Goal: Information Seeking & Learning: Learn about a topic

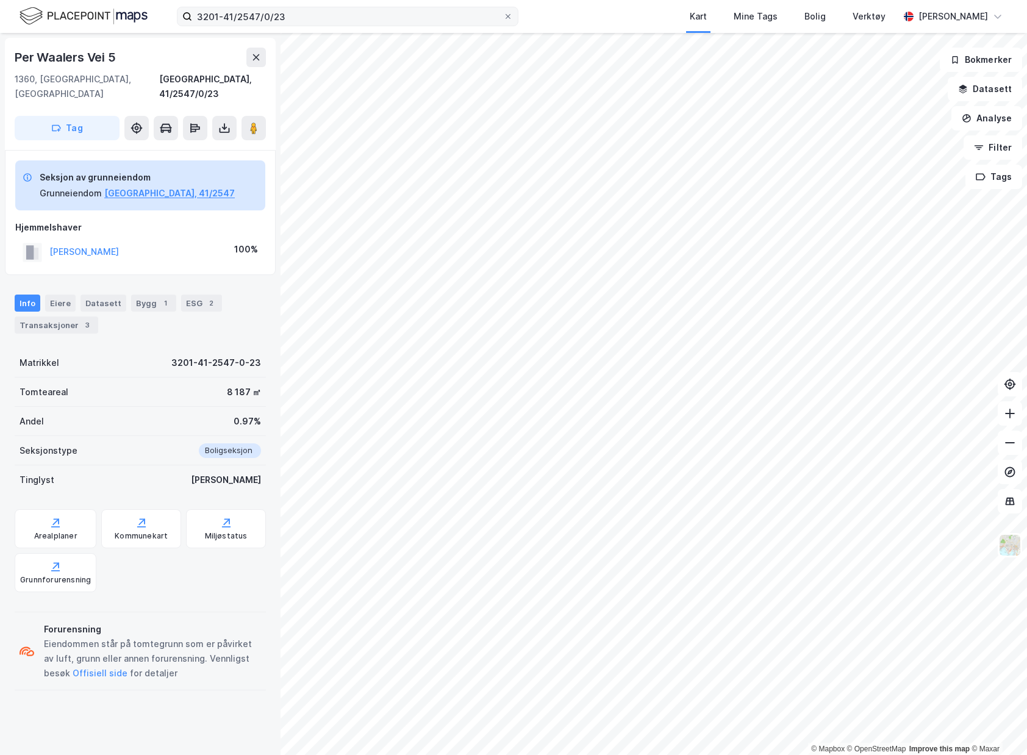
click at [412, 7] on label "3201-41/2547/0/23" at bounding box center [348, 17] width 342 height 20
click at [412, 7] on input "3201-41/2547/0/23" at bounding box center [347, 16] width 311 height 18
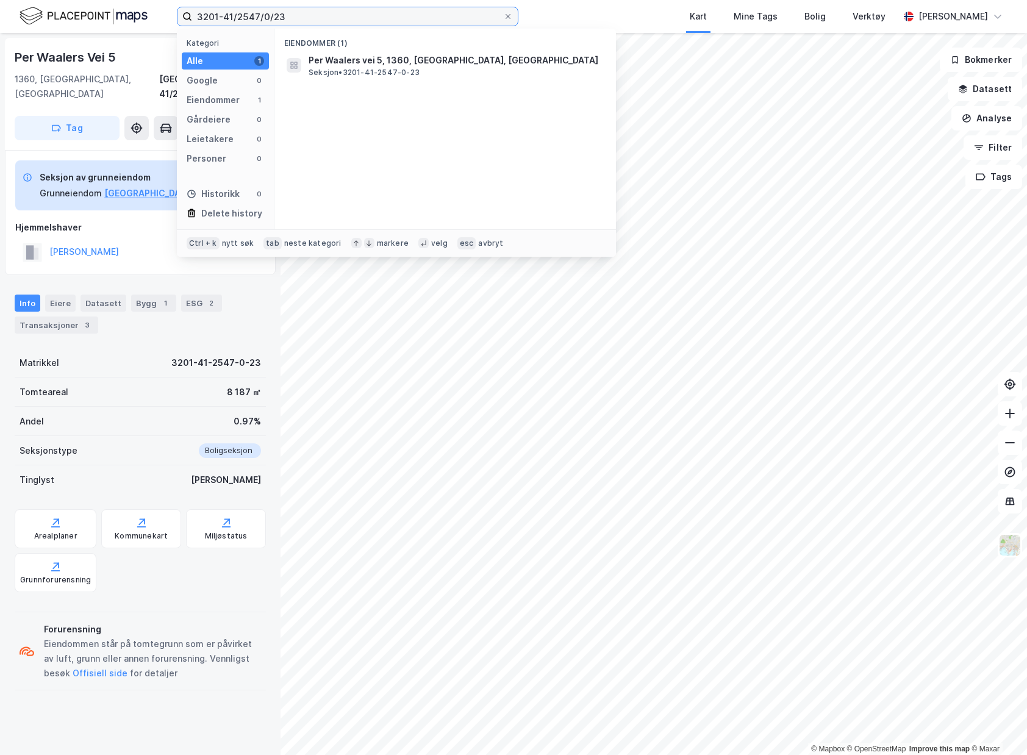
click at [412, 12] on input "3201-41/2547/0/23" at bounding box center [347, 16] width 311 height 18
type input "I"
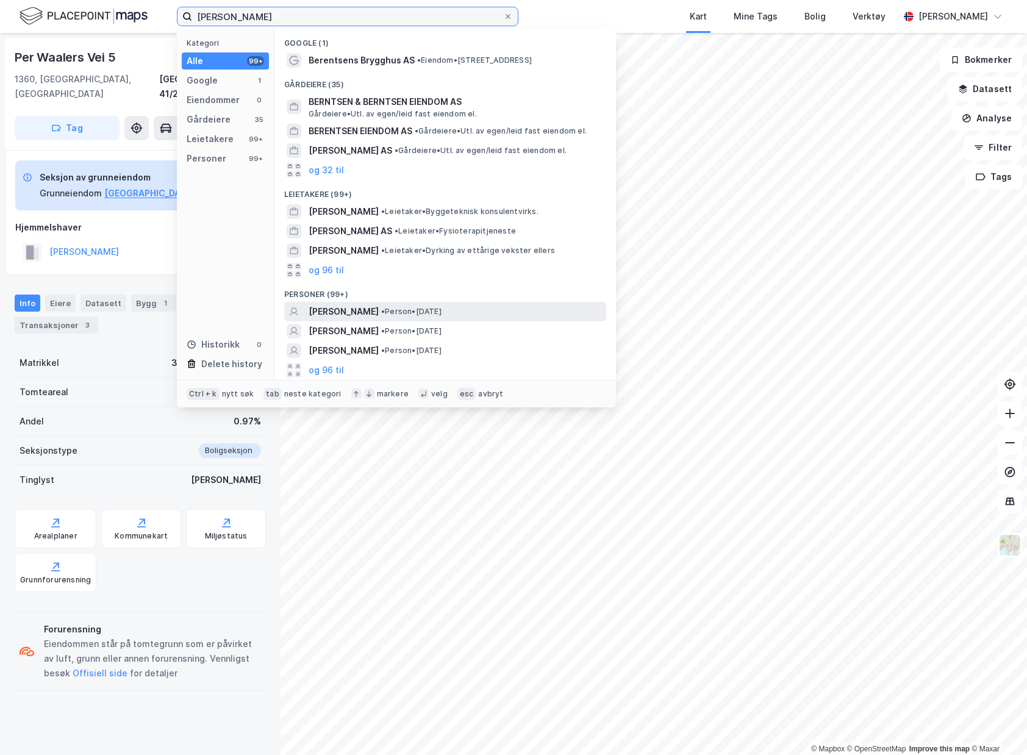
type input "[PERSON_NAME]"
click at [442, 312] on span "• Person • [DATE]" at bounding box center [411, 312] width 60 height 10
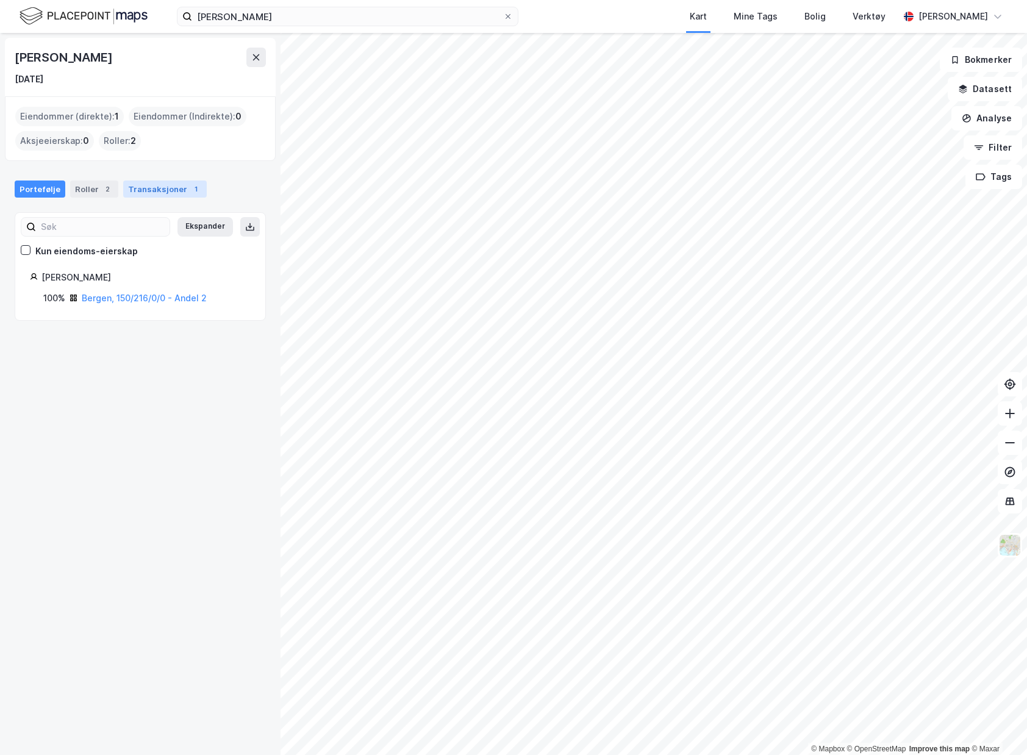
click at [160, 193] on div "Transaksjoner 1" at bounding box center [165, 189] width 84 height 17
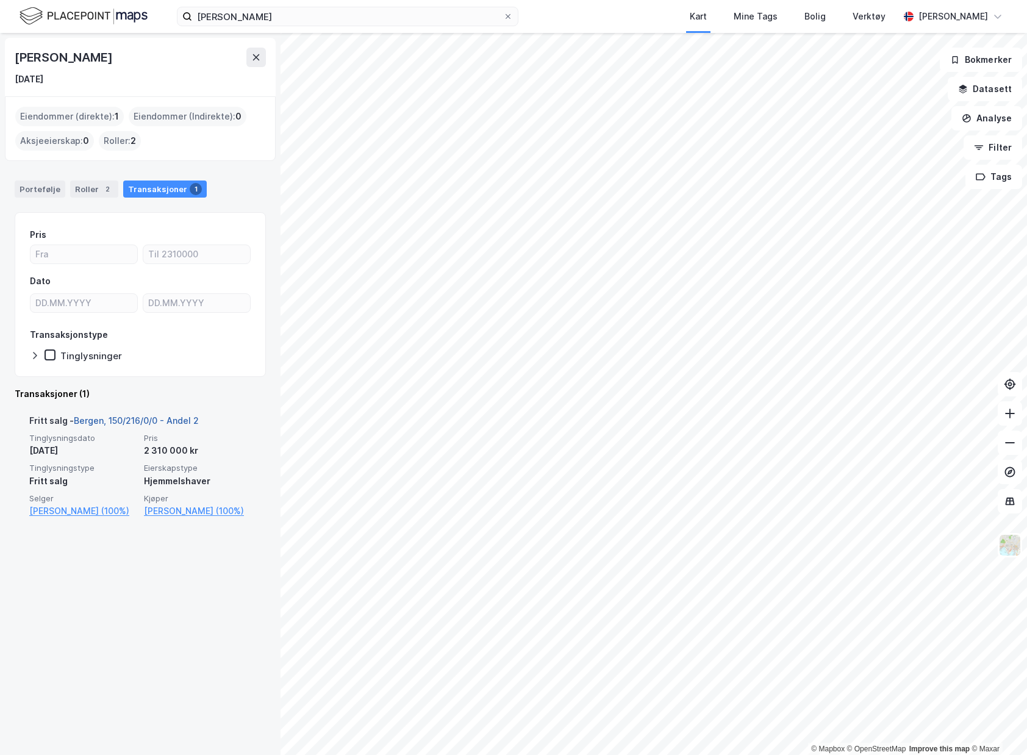
click at [181, 422] on link "Bergen, 150/216/0/0 - Andel 2" at bounding box center [136, 420] width 125 height 10
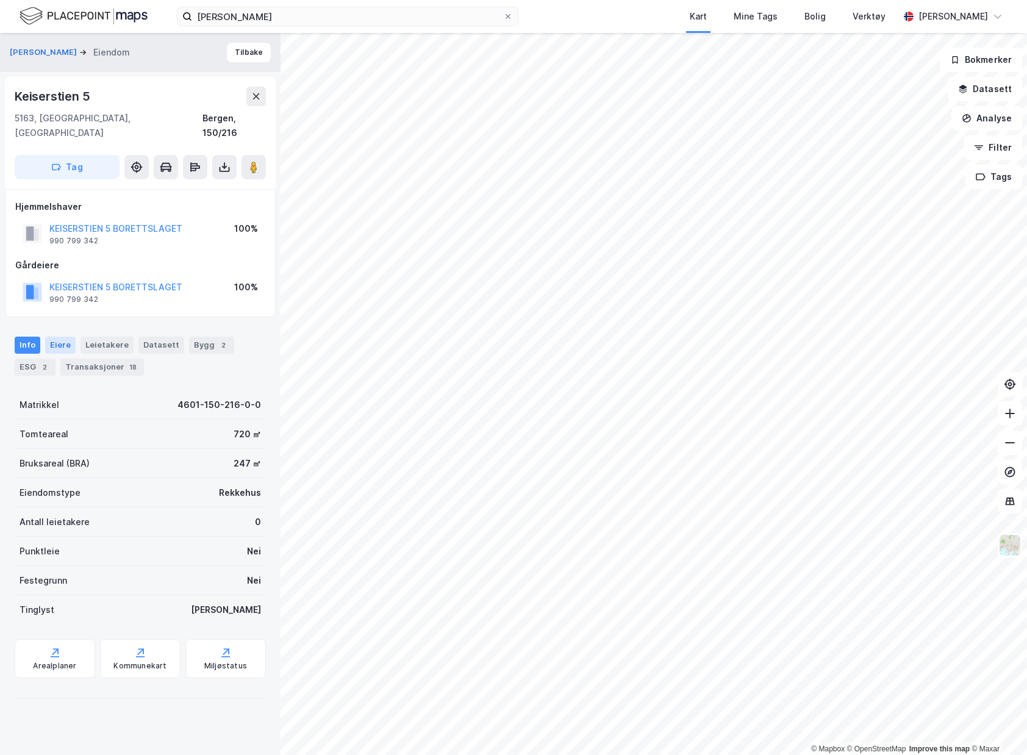
click at [65, 337] on div "Eiere" at bounding box center [60, 345] width 31 height 17
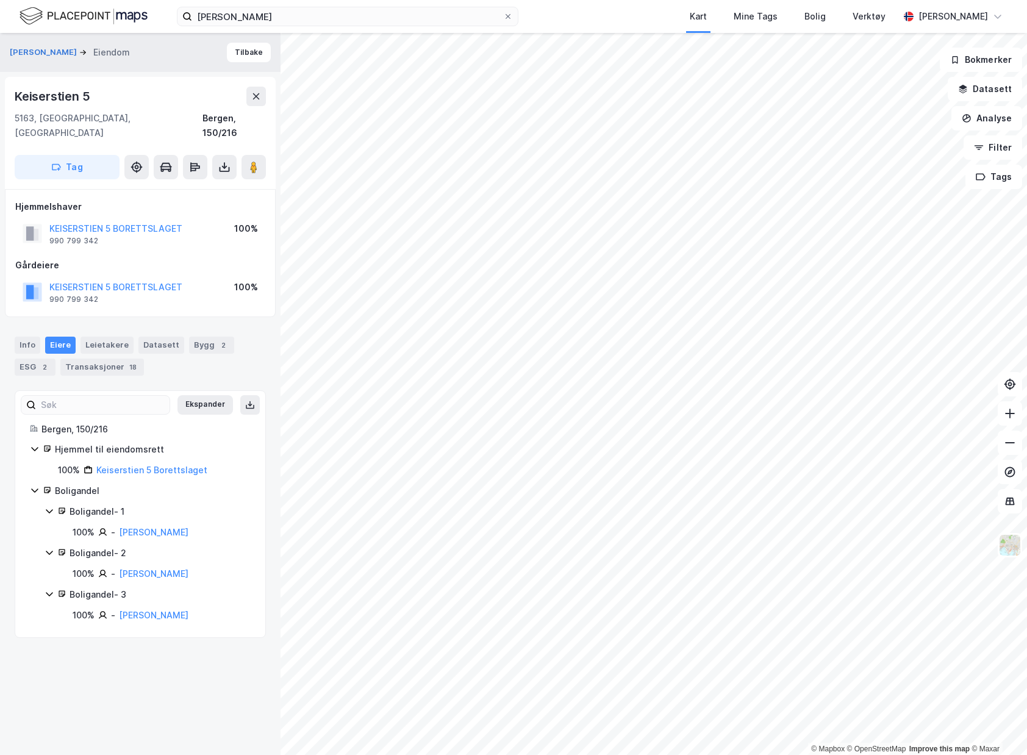
click at [124, 546] on div "Boligandel - 2" at bounding box center [160, 553] width 181 height 15
click at [121, 546] on div "Boligandel - 2" at bounding box center [160, 553] width 181 height 15
click at [89, 546] on div "Boligandel - 2" at bounding box center [160, 553] width 181 height 15
click at [116, 546] on div "Boligandel - 2" at bounding box center [160, 553] width 181 height 15
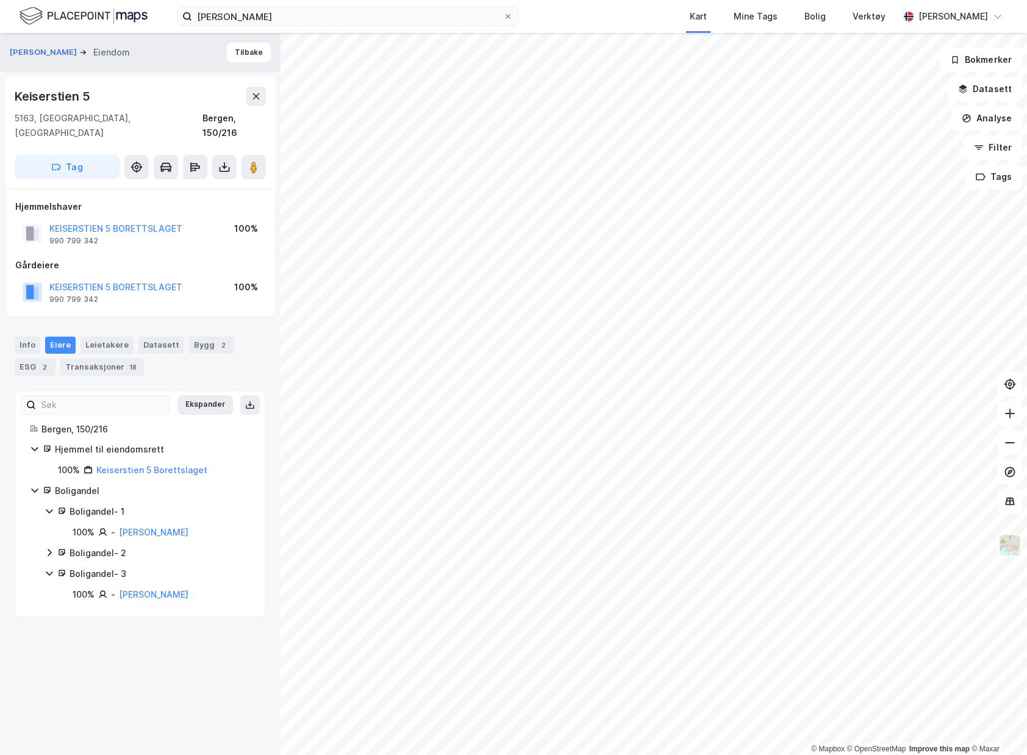
click at [115, 546] on div "Boligandel - 2" at bounding box center [160, 553] width 181 height 15
click at [140, 569] on link "[PERSON_NAME]" at bounding box center [154, 574] width 70 height 10
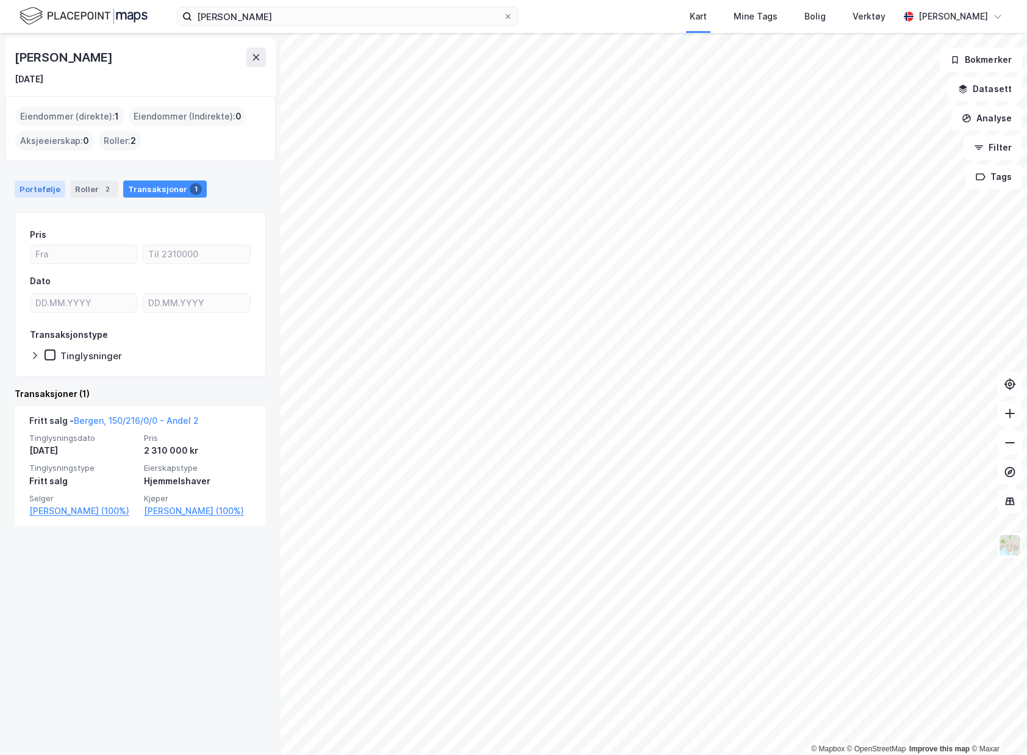
drag, startPoint x: 40, startPoint y: 177, endPoint x: 41, endPoint y: 184, distance: 7.5
click at [40, 179] on div "Portefølje Roller 2 Transaksjoner 1" at bounding box center [140, 184] width 281 height 37
click at [26, 187] on div "Portefølje" at bounding box center [40, 189] width 51 height 17
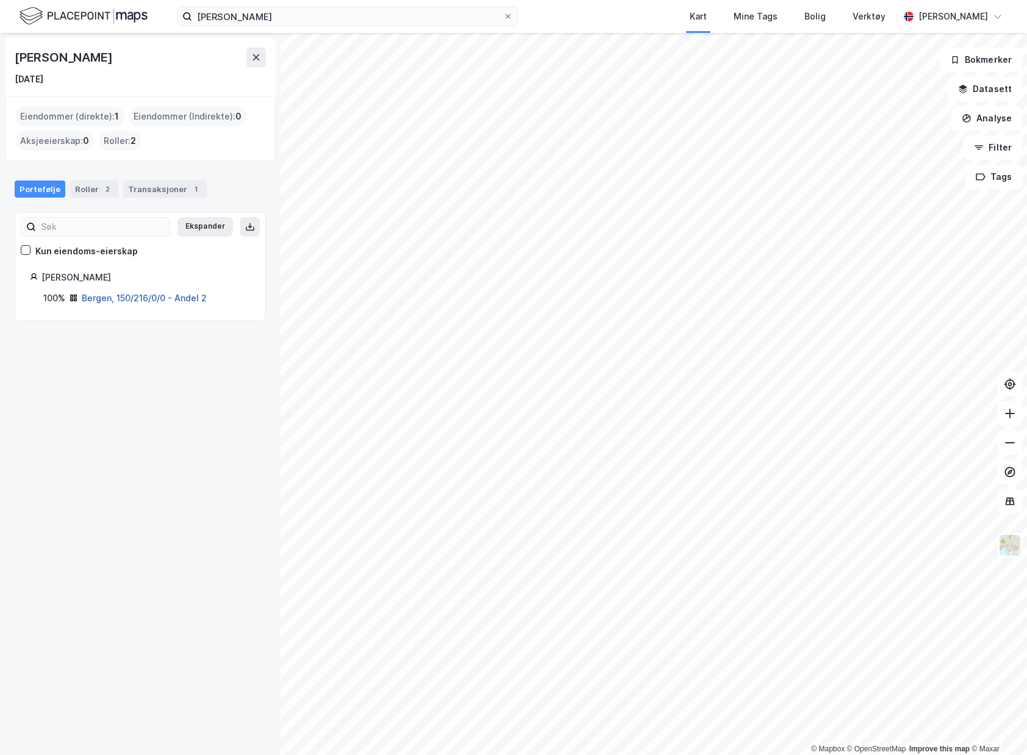
click at [98, 293] on link "Bergen, 150/216/0/0 - Andel 2" at bounding box center [144, 298] width 125 height 10
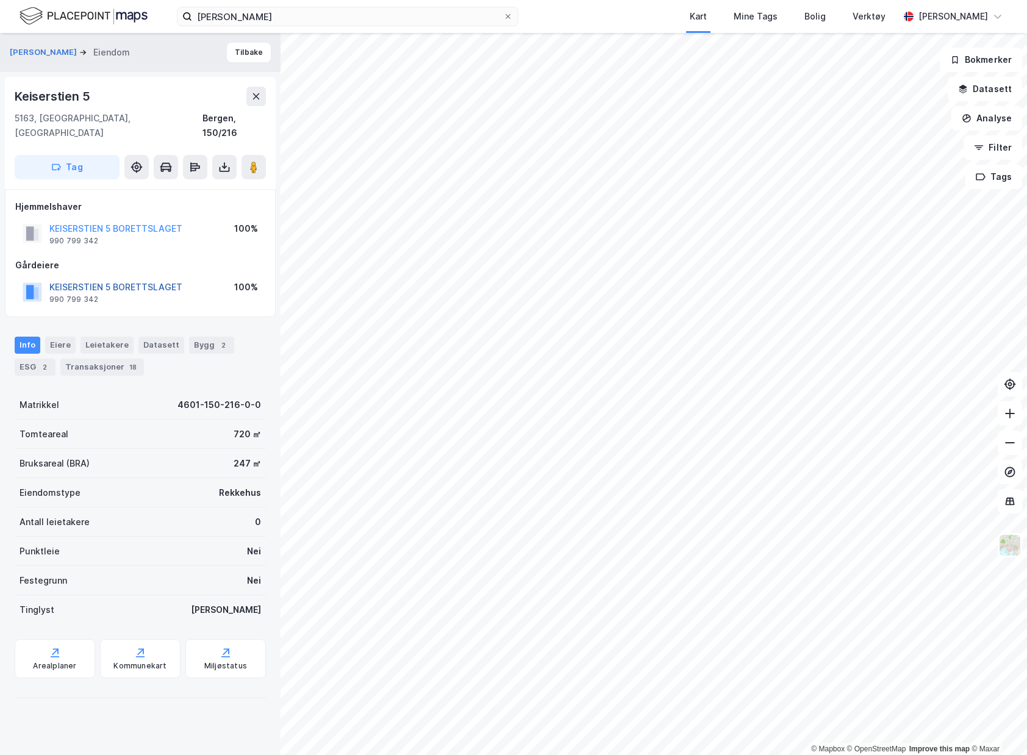
click at [0, 0] on button "KEISERSTIEN 5 BORETTSLAGET" at bounding box center [0, 0] width 0 height 0
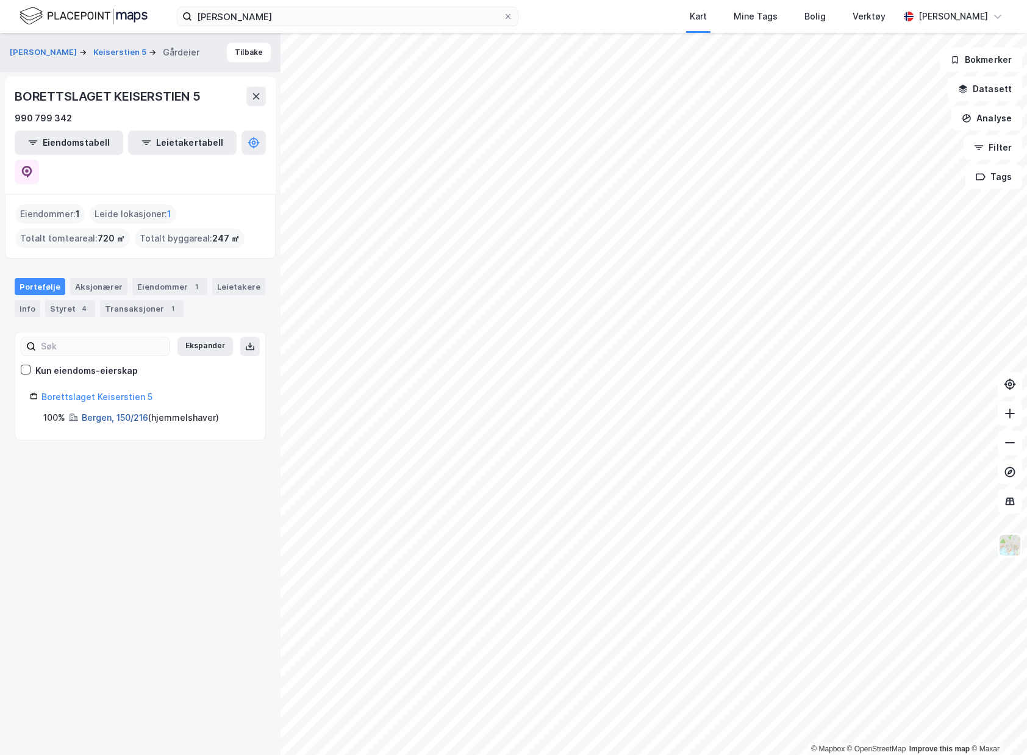
click at [133, 412] on link "Bergen, 150/216" at bounding box center [115, 417] width 66 height 10
